Goal: Information Seeking & Learning: Learn about a topic

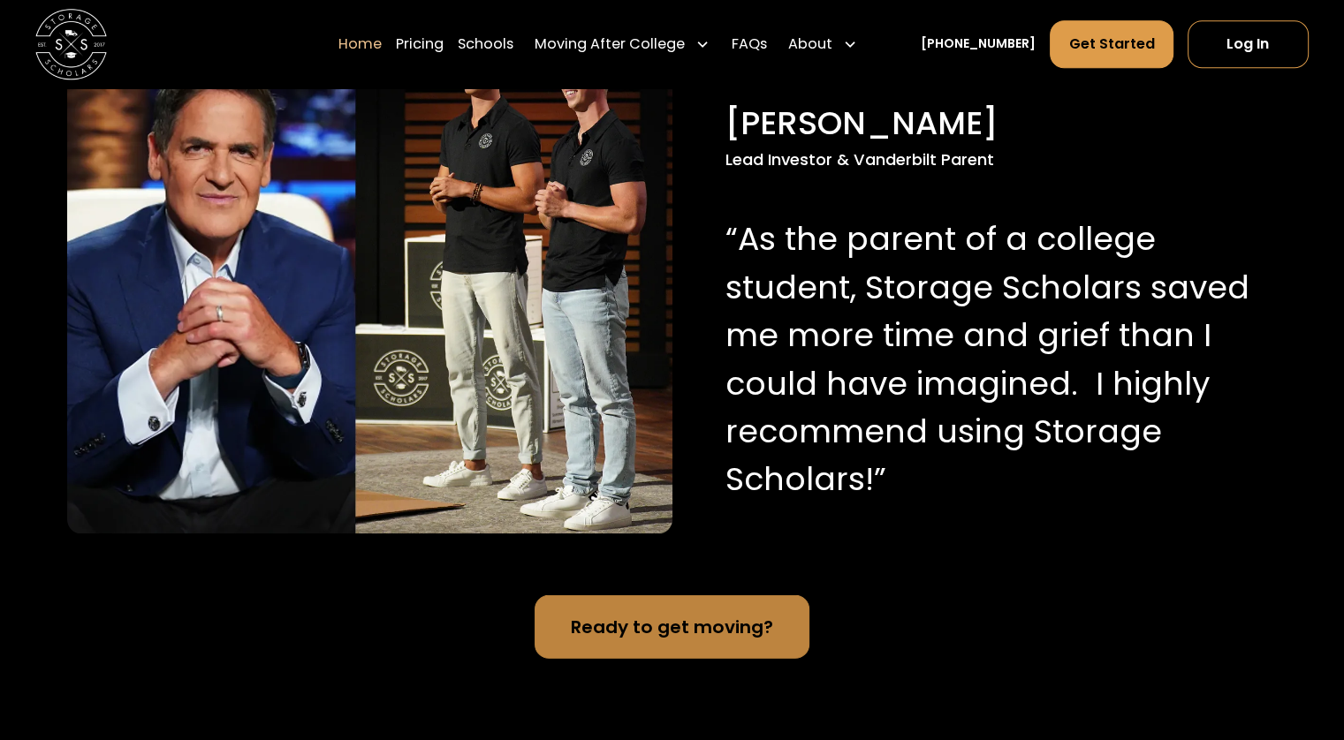
scroll to position [1688, 0]
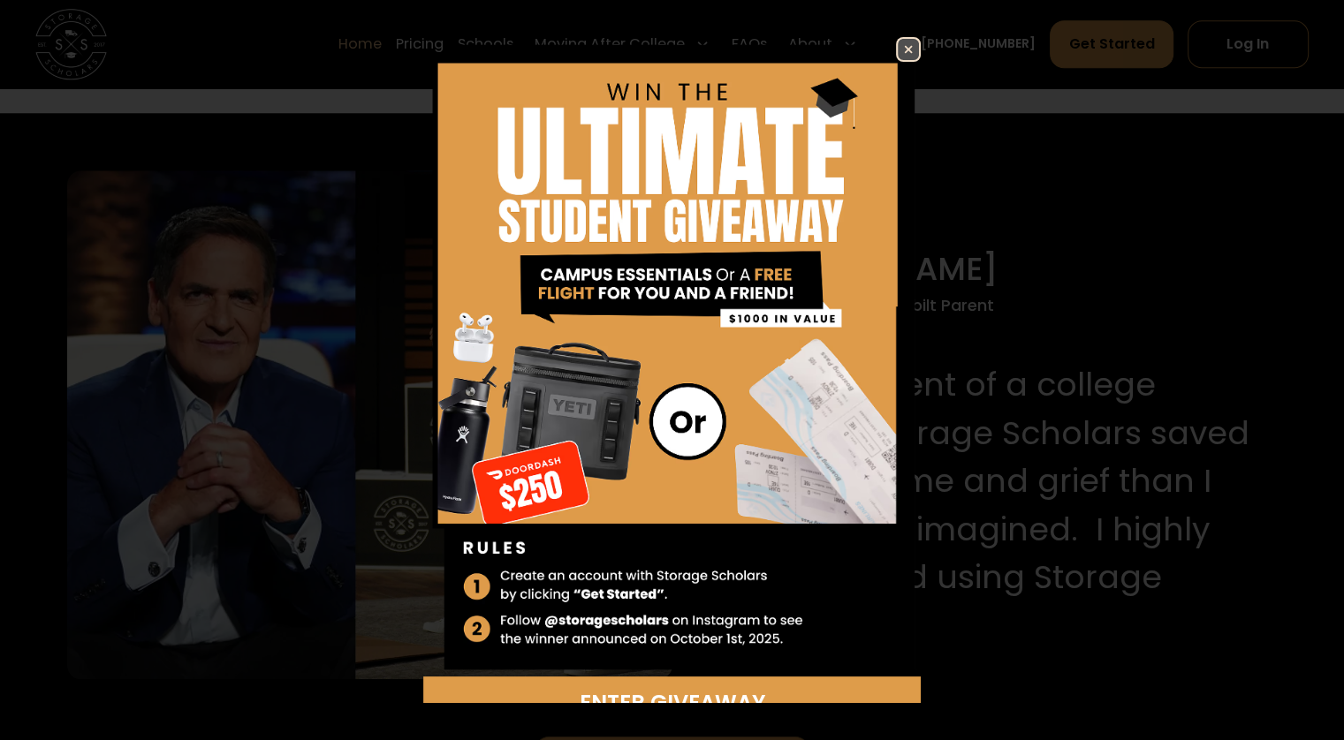
click at [898, 48] on img at bounding box center [908, 49] width 21 height 21
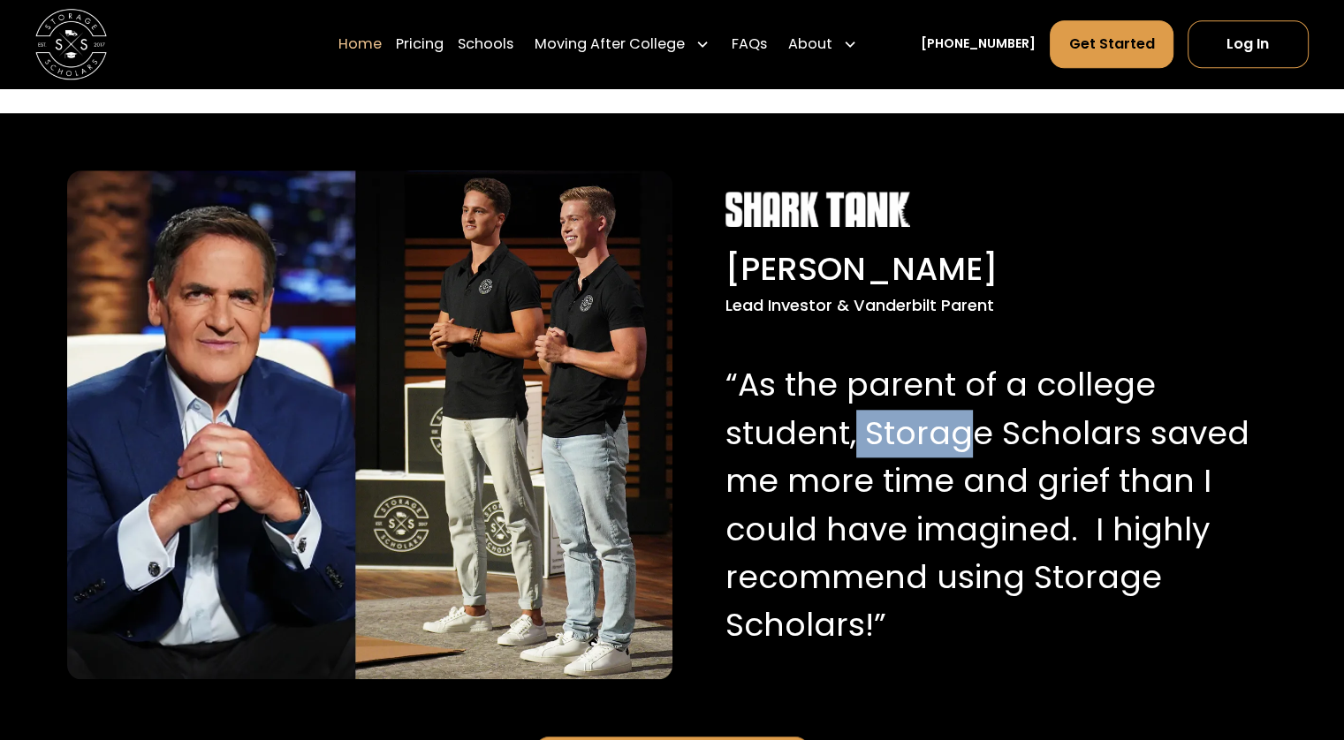
drag, startPoint x: 851, startPoint y: 422, endPoint x: 958, endPoint y: 429, distance: 107.1
click at [958, 429] on p "“As the parent of a college student, Storage Scholars saved me more time and gr…" at bounding box center [988, 505] width 527 height 288
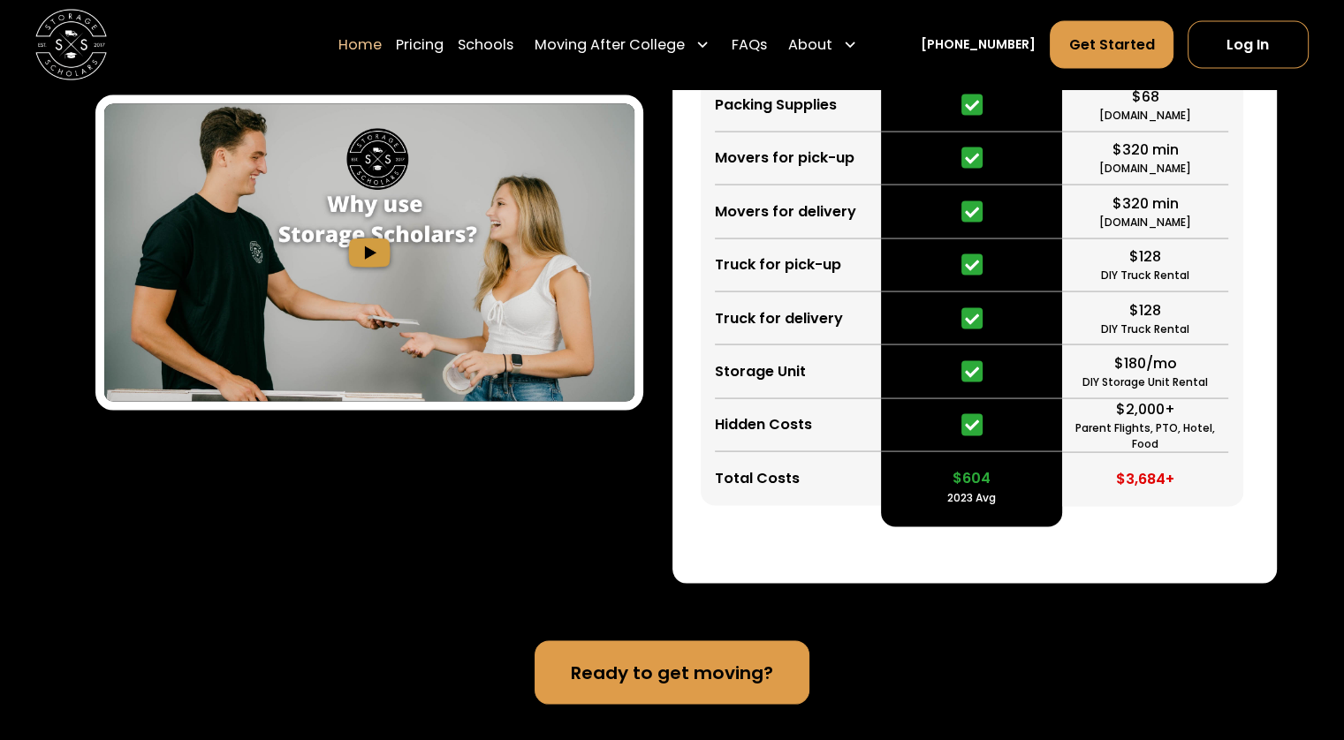
scroll to position [3460, 0]
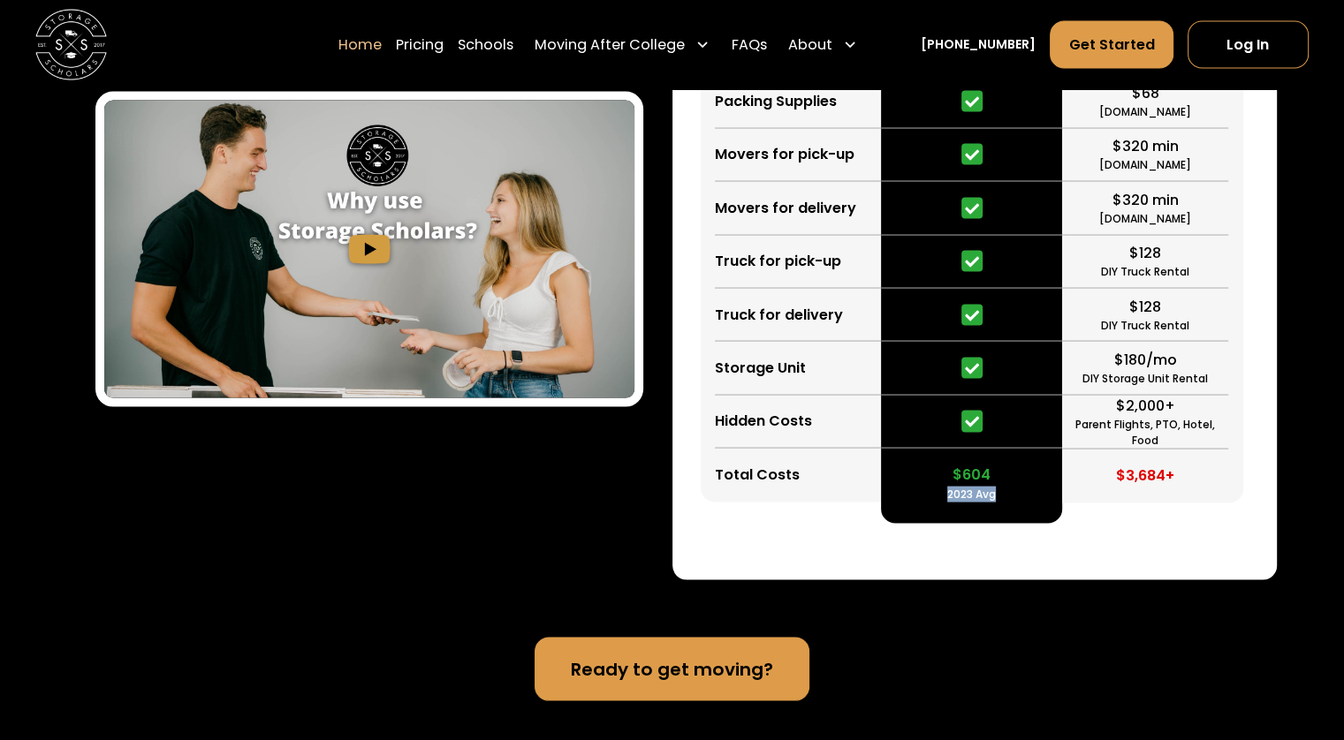
drag, startPoint x: 1009, startPoint y: 478, endPoint x: 910, endPoint y: 481, distance: 99.0
click at [910, 481] on div "$604 2023 Avg" at bounding box center [971, 475] width 181 height 53
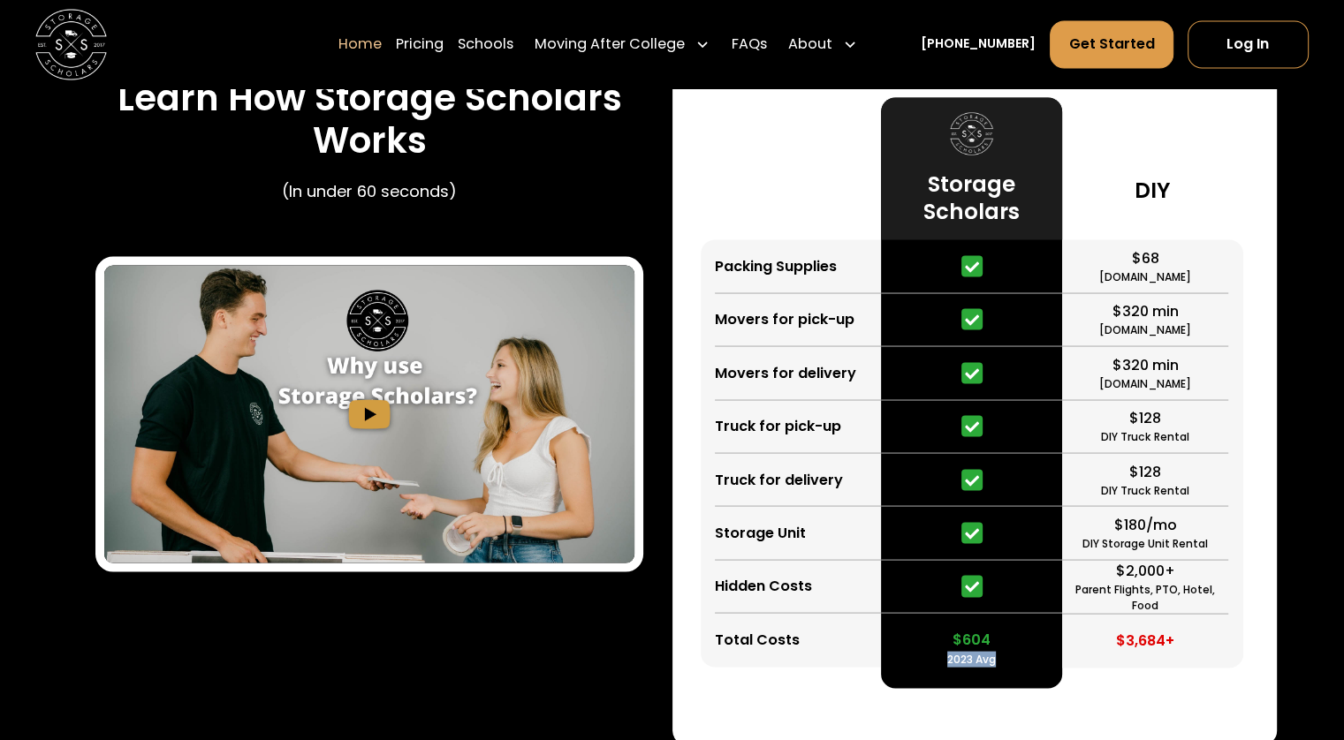
scroll to position [3283, 0]
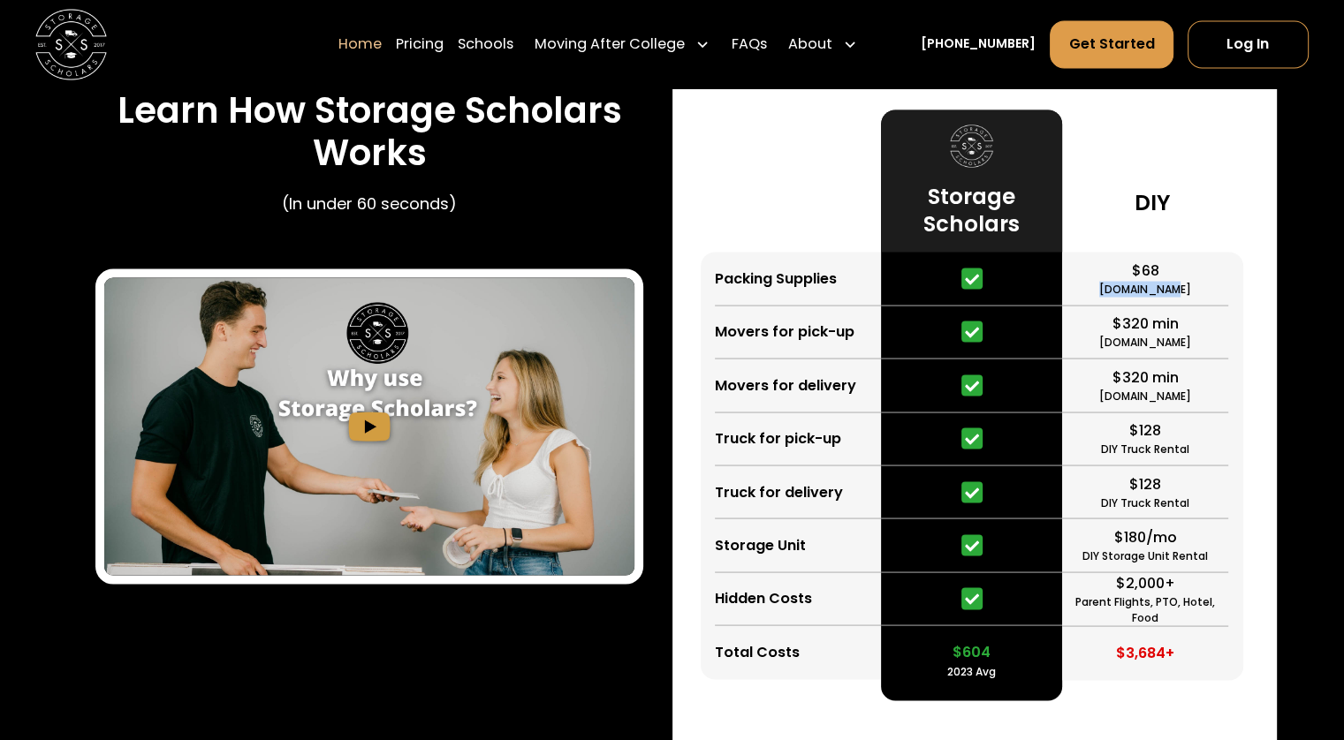
drag, startPoint x: 1164, startPoint y: 269, endPoint x: 1172, endPoint y: 275, distance: 9.6
click at [1172, 275] on div "$68 [DOMAIN_NAME]" at bounding box center [1145, 278] width 166 height 53
click at [1255, 299] on div "Storage Scholars vs DIY Save time & Save Money Packing Supplies Movers for pick…" at bounding box center [974, 336] width 604 height 843
click at [1098, 608] on div "Parent Flights, PTO, Hotel, Food" at bounding box center [1145, 610] width 166 height 32
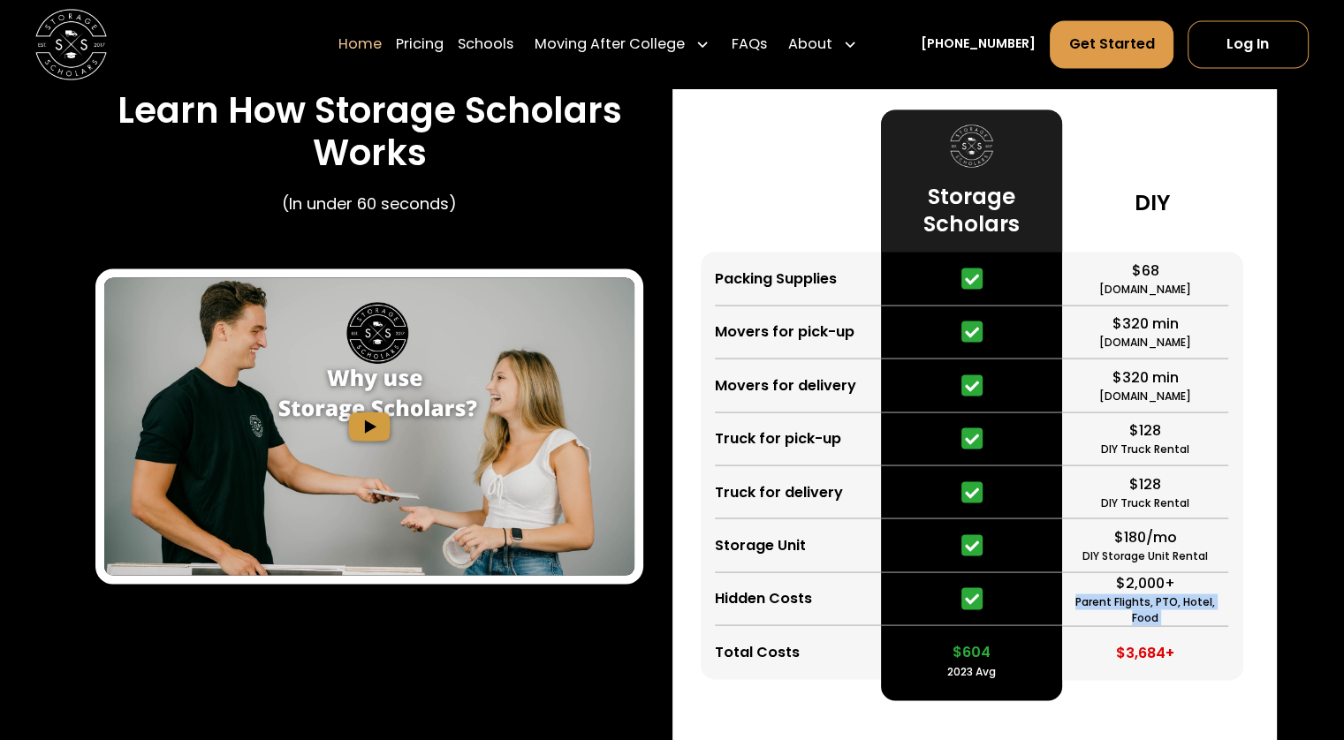
click at [1098, 608] on div "Parent Flights, PTO, Hotel, Food" at bounding box center [1145, 610] width 166 height 32
click at [1117, 594] on div "$2,000+" at bounding box center [1145, 582] width 59 height 21
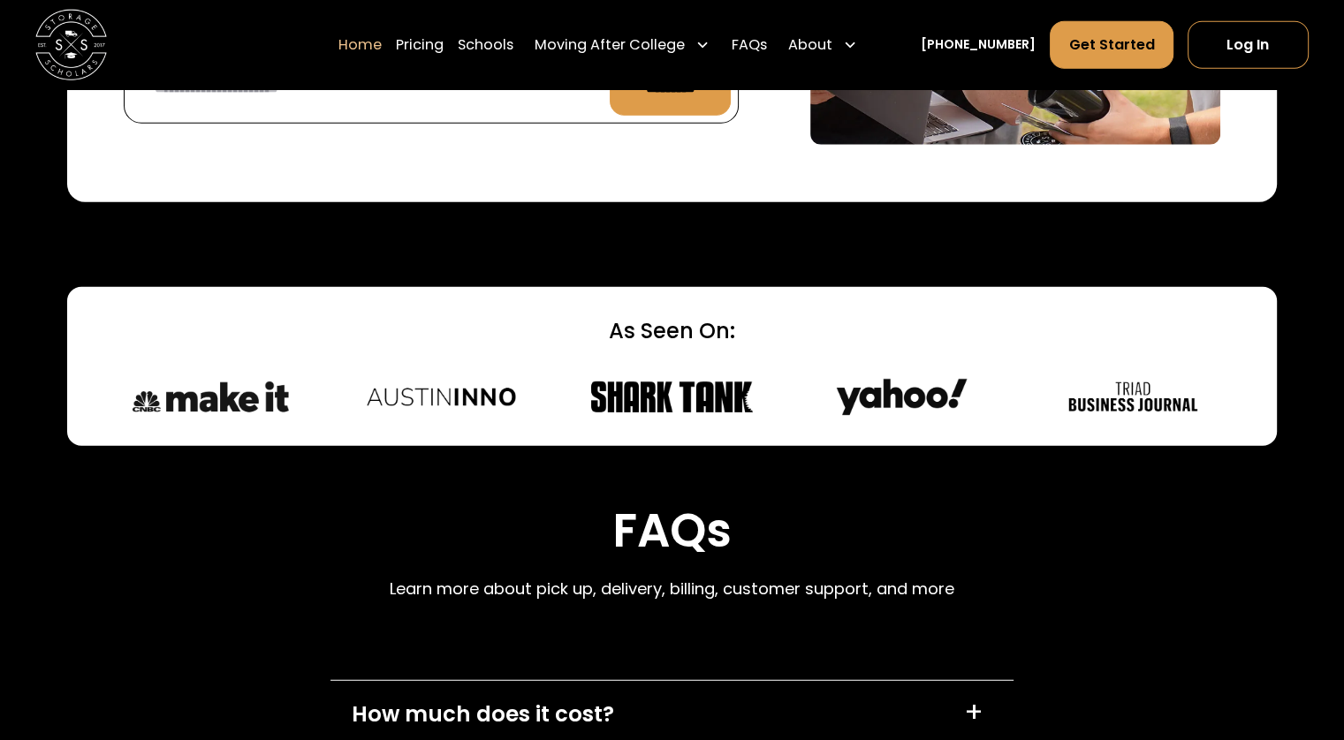
scroll to position [4569, 0]
